Goal: Check status: Verify the current state of an ongoing process or item

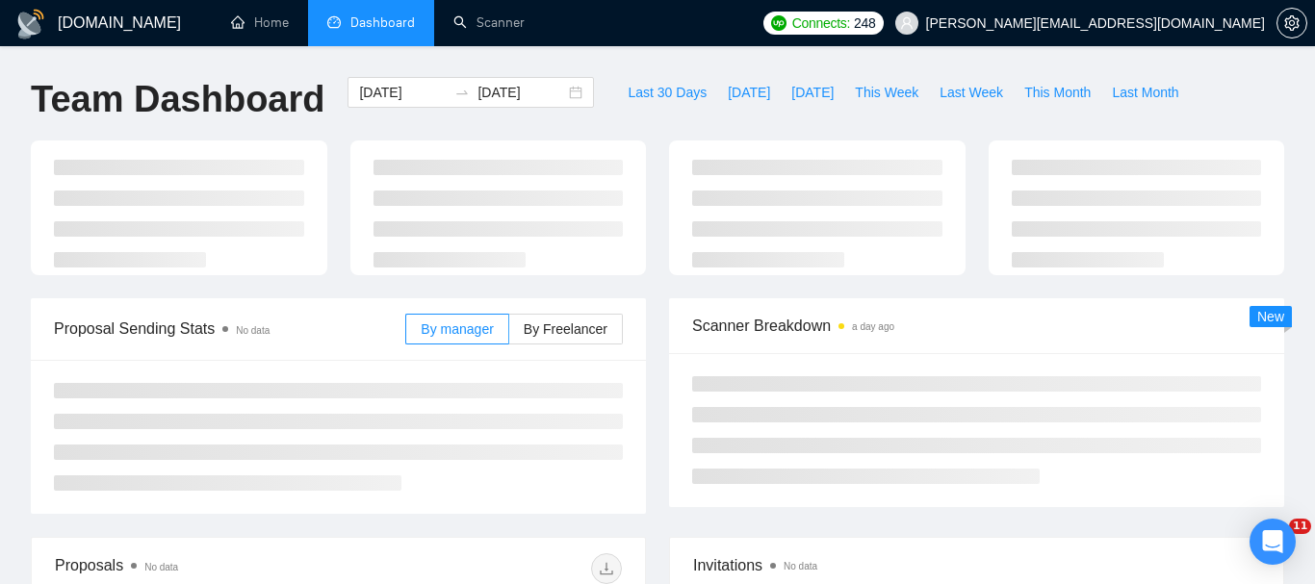
type input "[DATE]"
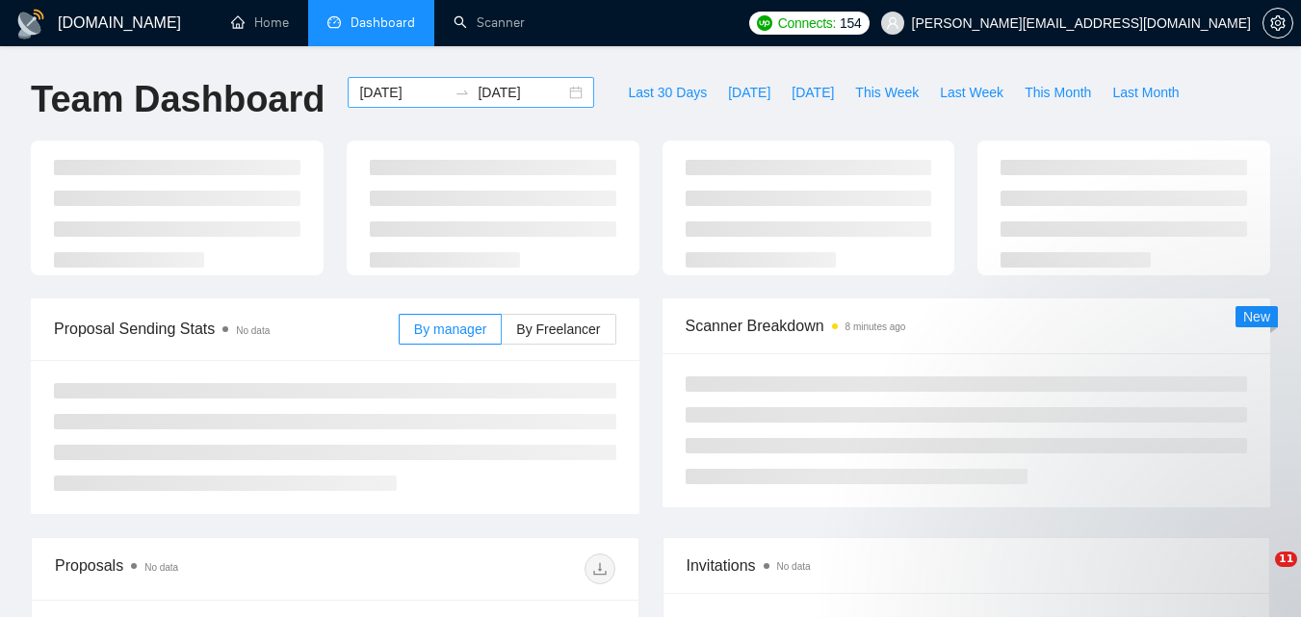
click at [415, 88] on input "[DATE]" at bounding box center [403, 92] width 88 height 21
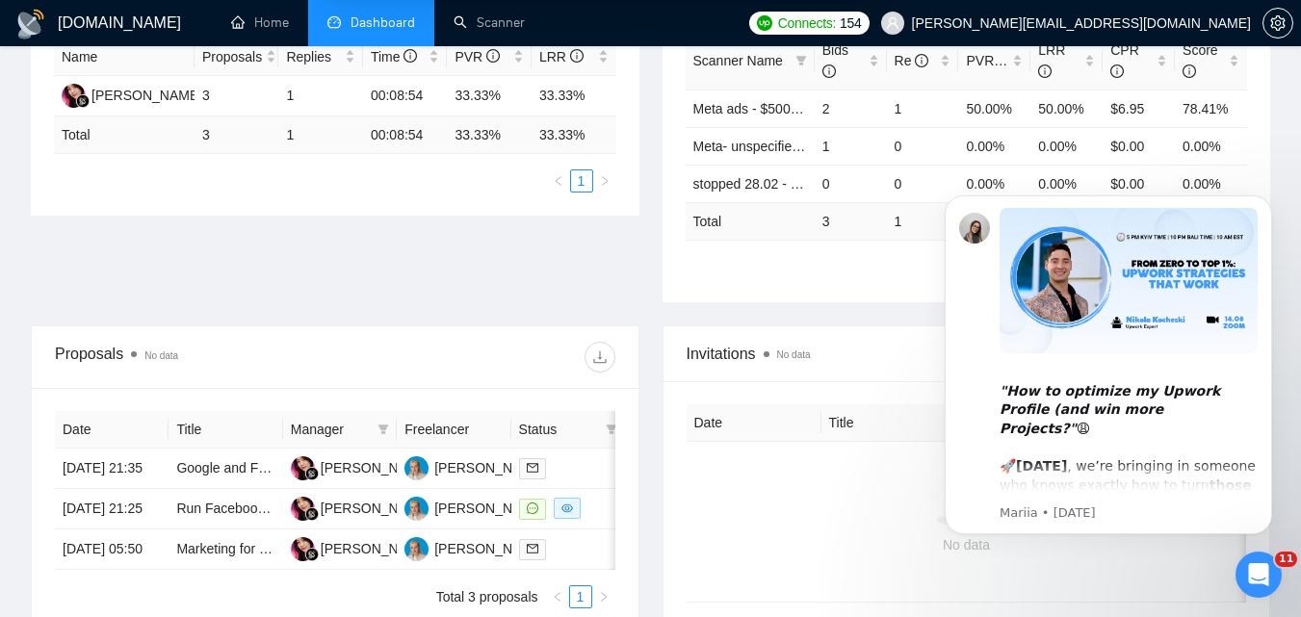
click at [796, 362] on span "No data" at bounding box center [787, 353] width 47 height 21
click at [593, 294] on div "Proposal Sending Stats No data By manager By Freelancer Name Proposals Replies …" at bounding box center [650, 140] width 1262 height 372
click at [1267, 209] on button "Dismiss notification" at bounding box center [1266, 201] width 25 height 25
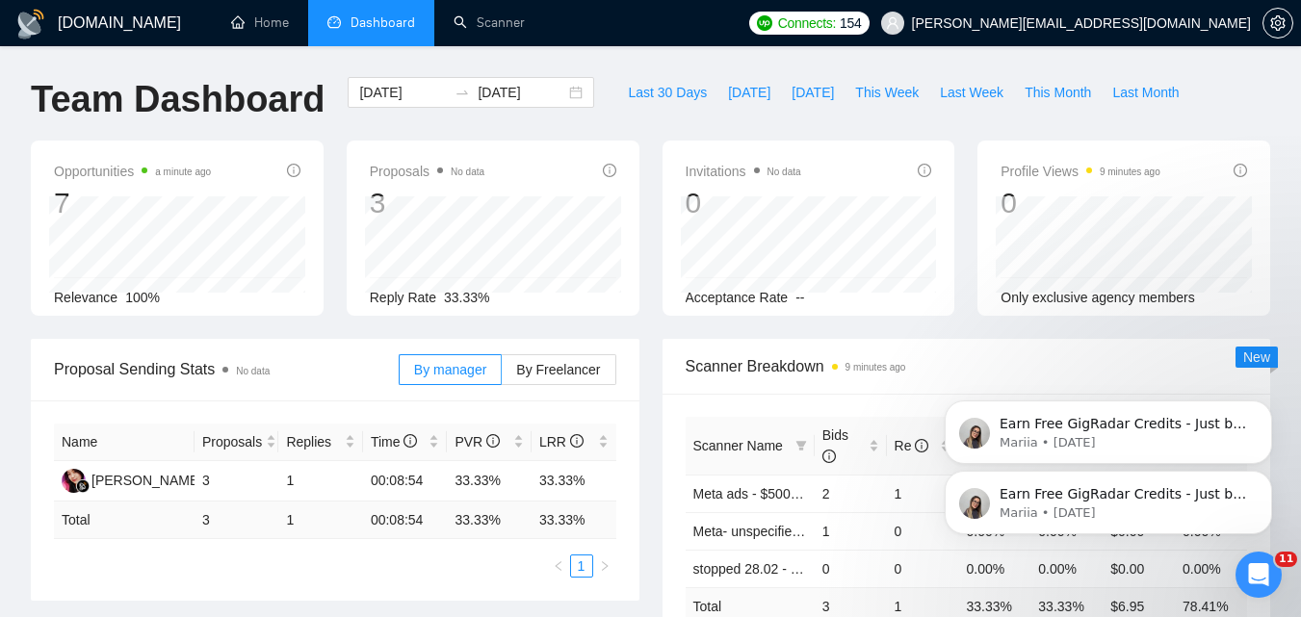
click at [654, 360] on div "Scanner Breakdown 9 minutes ago Scanner Name Bids Re PVR LRR CPR Score Meta ads…" at bounding box center [967, 513] width 632 height 349
click at [398, 86] on input "[DATE]" at bounding box center [403, 92] width 88 height 21
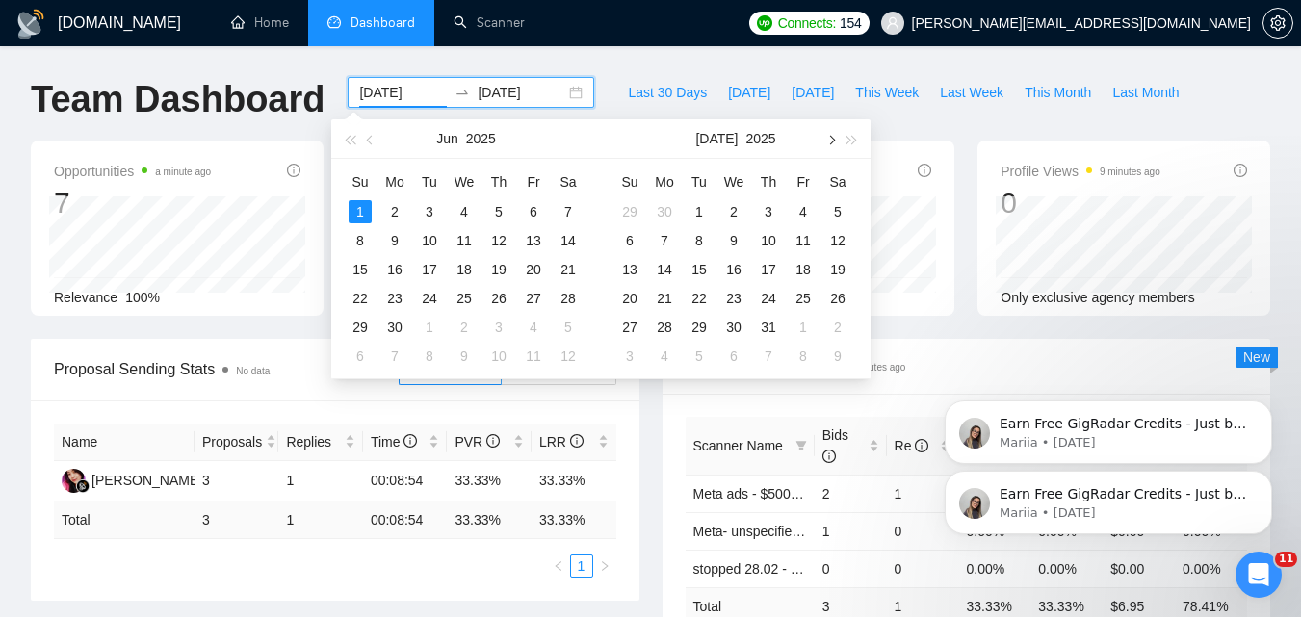
click at [832, 144] on button "button" at bounding box center [829, 138] width 21 height 39
type input "[DATE]"
click at [770, 270] on div "14" at bounding box center [768, 269] width 23 height 23
click at [770, 270] on table "Su Mo Tu We Th Fr Sa 27 28 29 30 31 1 2 3 4 5 6 7 8 9 10 11 12 13 14 15 16 17 1…" at bounding box center [733, 269] width 243 height 204
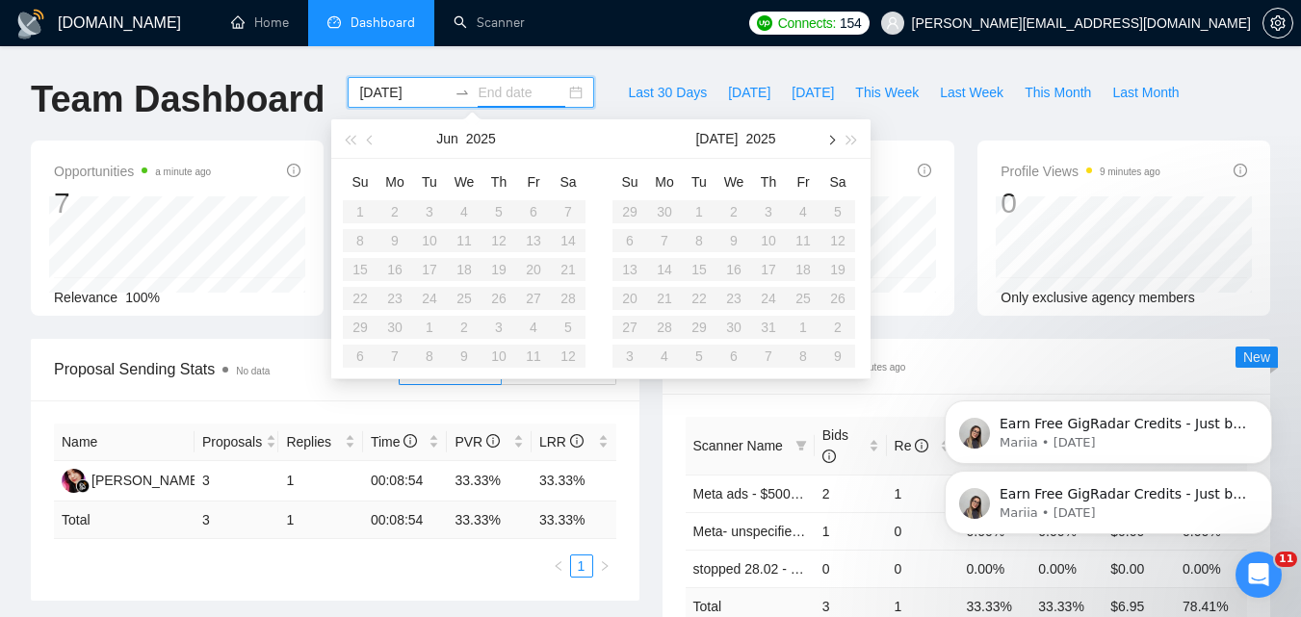
click at [829, 144] on button "button" at bounding box center [829, 138] width 21 height 39
type input "[DATE]"
click at [765, 274] on div "14" at bounding box center [768, 269] width 23 height 23
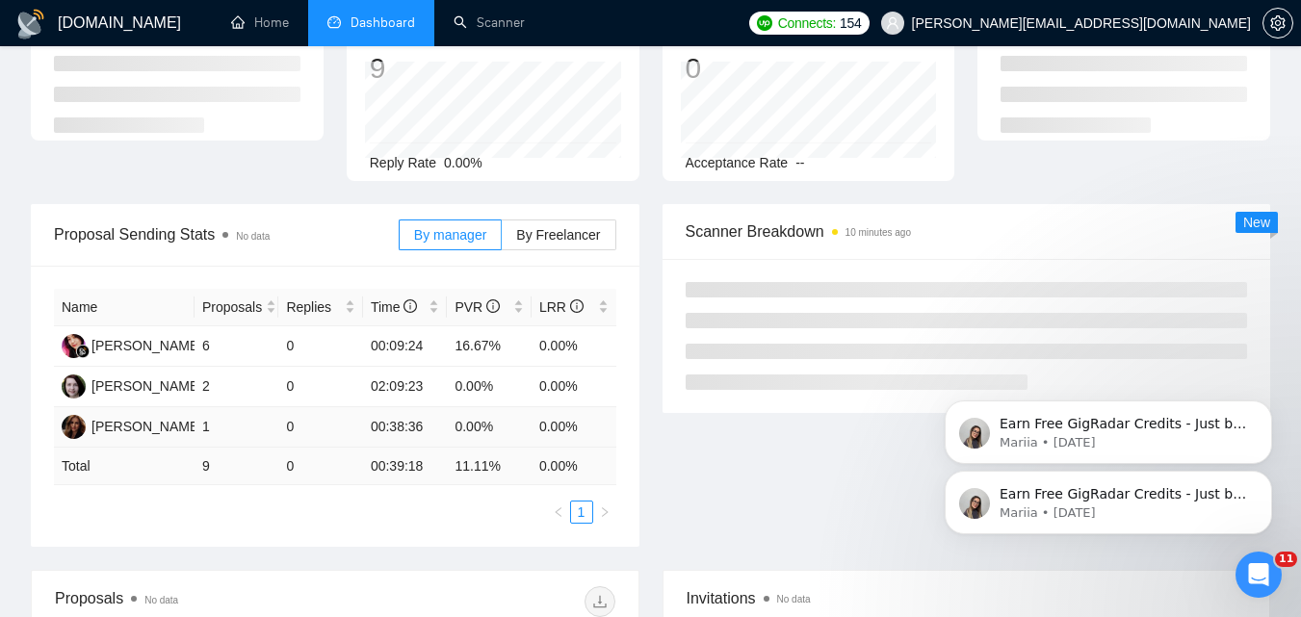
scroll to position [289, 0]
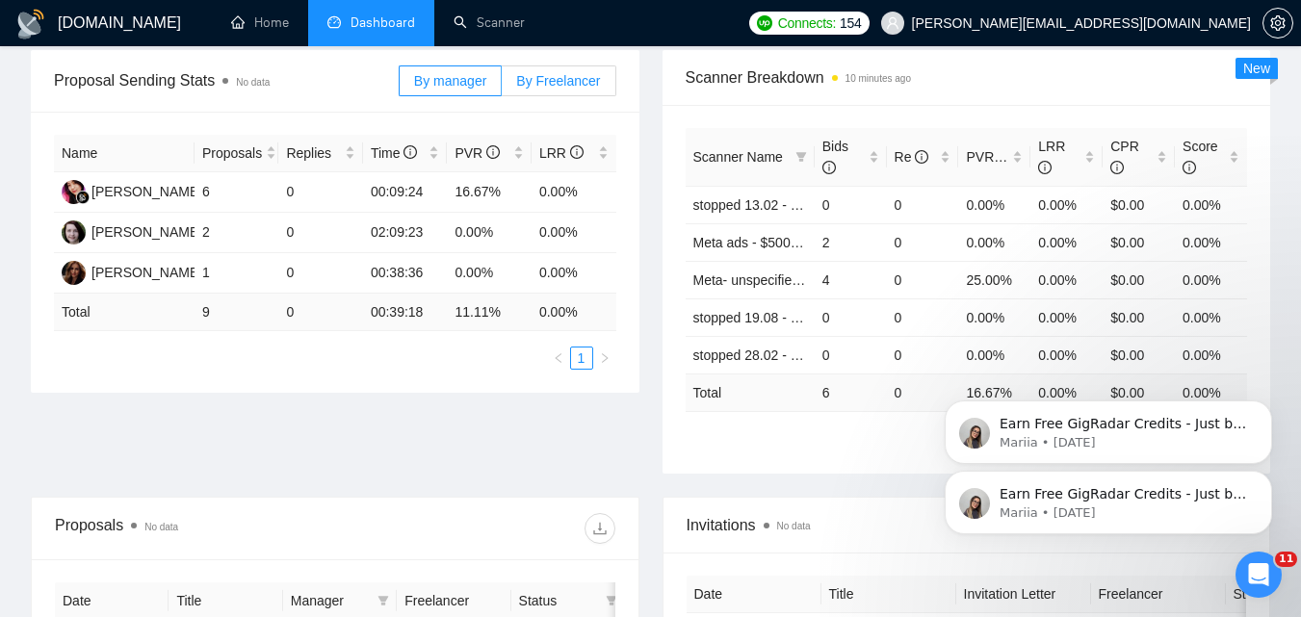
click at [594, 73] on span "By Freelancer" at bounding box center [558, 80] width 84 height 15
click at [502, 86] on input "By Freelancer" at bounding box center [502, 86] width 0 height 0
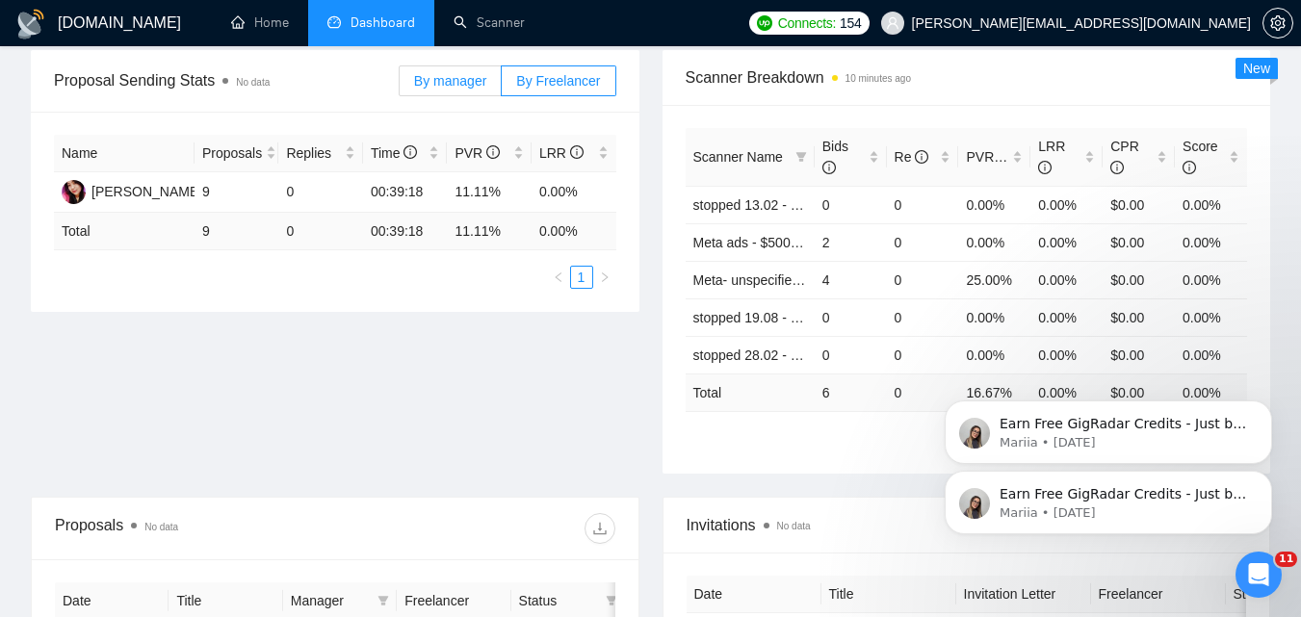
click at [472, 84] on span "By manager" at bounding box center [450, 80] width 72 height 15
click at [400, 86] on input "By manager" at bounding box center [400, 86] width 0 height 0
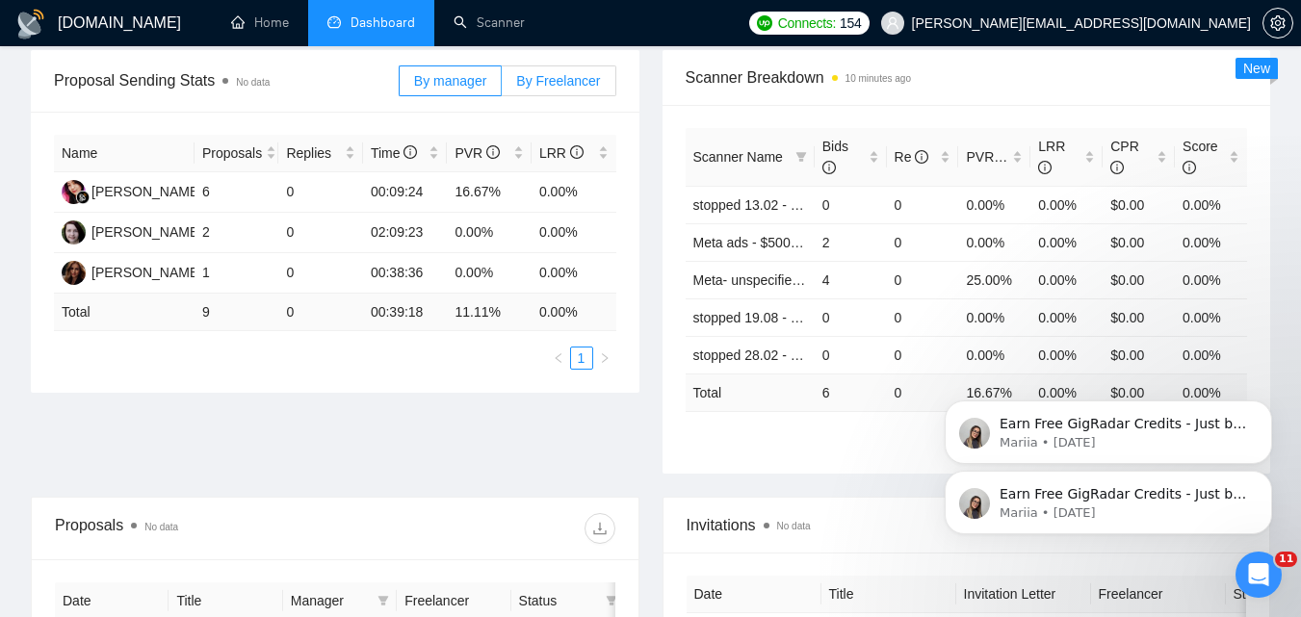
click at [561, 86] on span "By Freelancer" at bounding box center [558, 80] width 84 height 15
click at [574, 85] on span "By Freelancer" at bounding box center [558, 80] width 84 height 15
click at [502, 86] on input "By Freelancer" at bounding box center [502, 86] width 0 height 0
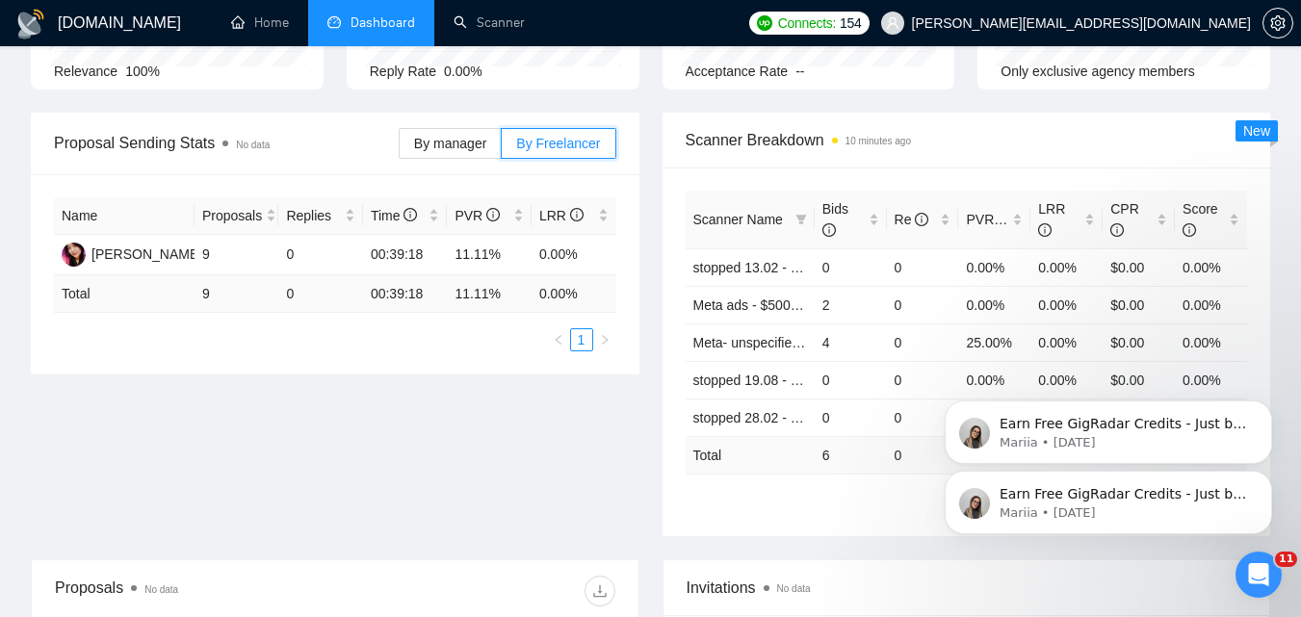
scroll to position [193, 0]
